Goal: Information Seeking & Learning: Learn about a topic

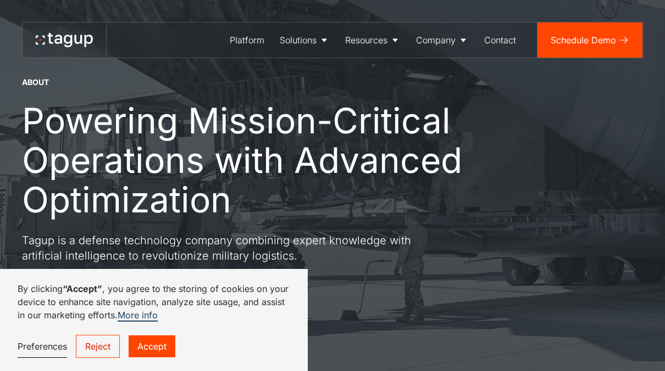
click at [151, 345] on link "Accept" at bounding box center [152, 347] width 47 height 22
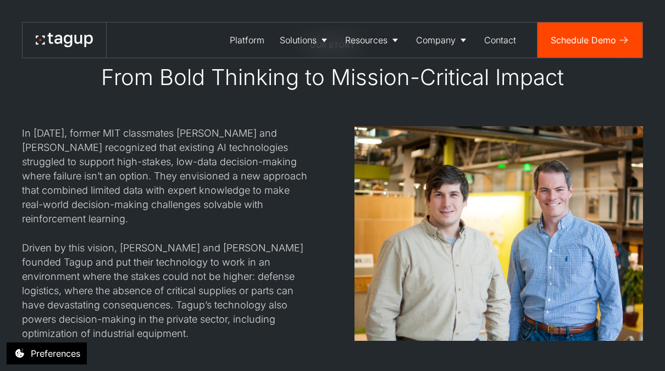
scroll to position [963, 0]
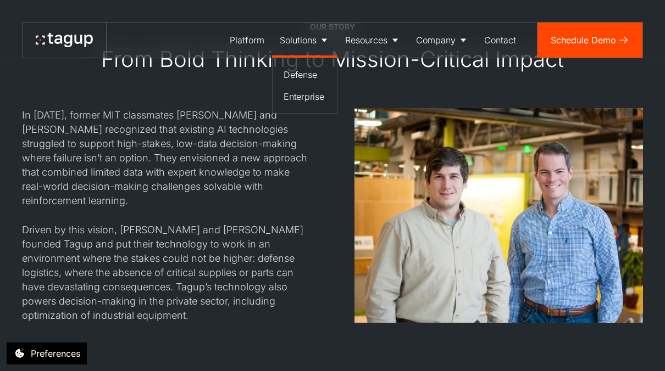
click at [318, 40] on link "Solutions" at bounding box center [304, 40] width 65 height 35
click at [304, 76] on div "Defense" at bounding box center [305, 74] width 42 height 13
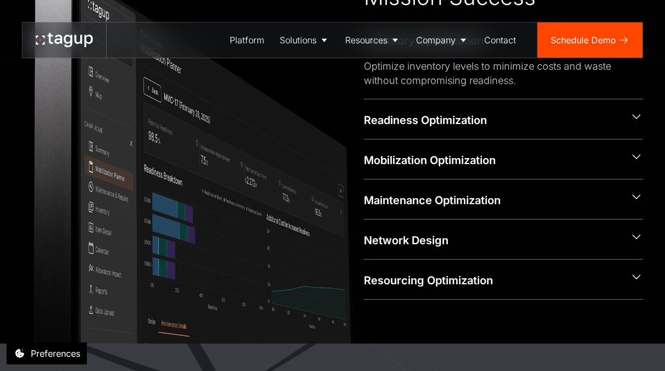
scroll to position [524, 0]
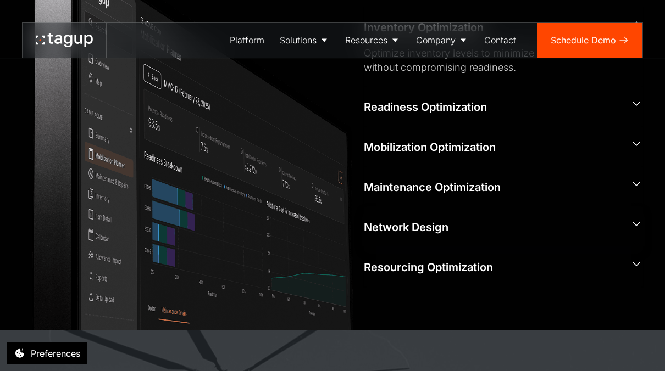
click at [638, 223] on icon at bounding box center [636, 223] width 8 height 5
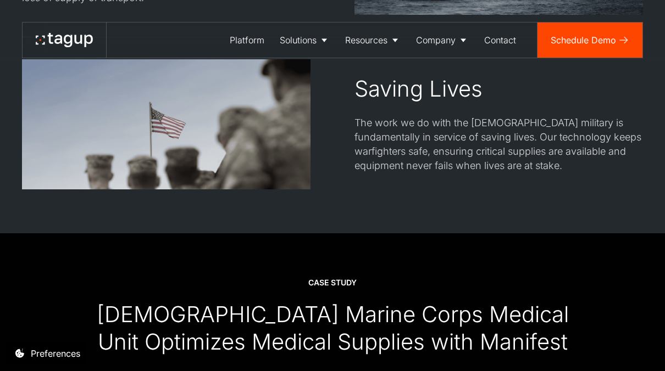
scroll to position [2080, 0]
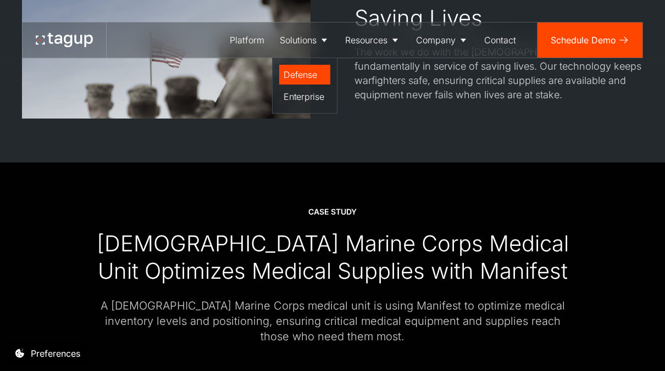
click at [291, 70] on div "Defense" at bounding box center [305, 74] width 42 height 13
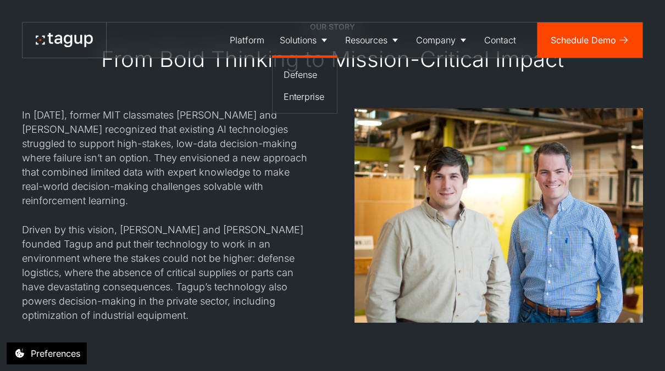
click at [299, 43] on div "Solutions" at bounding box center [298, 40] width 37 height 13
click at [293, 69] on div "Defense" at bounding box center [305, 74] width 42 height 13
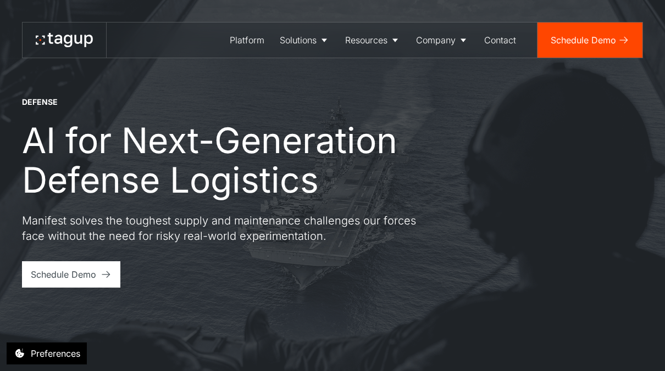
click at [616, 126] on div "DEFENSE AI for Next-Generation Defense Logistics Manifest solves the toughest s…" at bounding box center [332, 192] width 621 height 191
